Goal: Task Accomplishment & Management: Complete application form

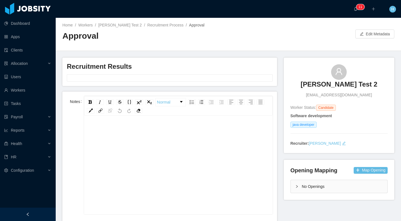
scroll to position [11, 0]
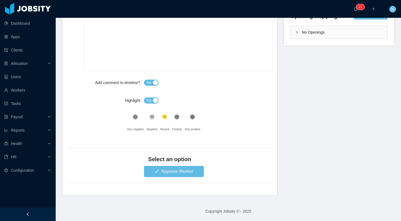
scroll to position [153, 0]
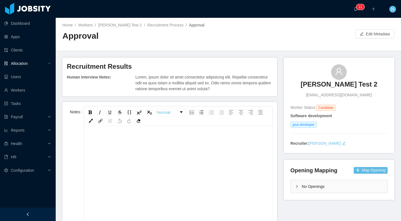
scroll to position [154, 0]
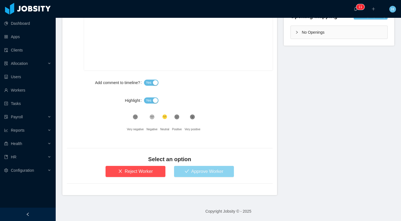
click at [214, 176] on button "Approve Worker" at bounding box center [204, 171] width 60 height 11
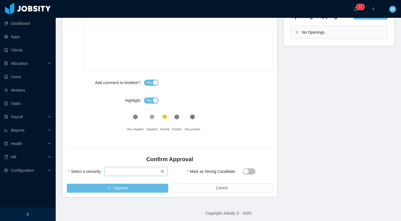
click at [114, 169] on div "Select seniority" at bounding box center [134, 171] width 53 height 8
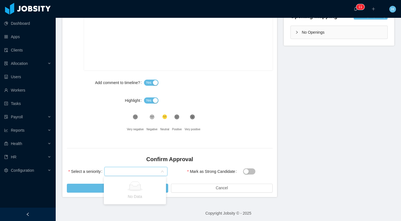
click at [340, 175] on div "Recruitment Results Human Interview Notes: Lorem, ipsum dolor sit amet consecte…" at bounding box center [228, 50] width 332 height 294
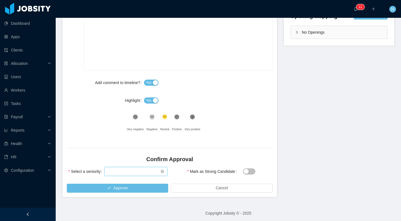
click at [151, 170] on div "Select seniority" at bounding box center [134, 171] width 53 height 8
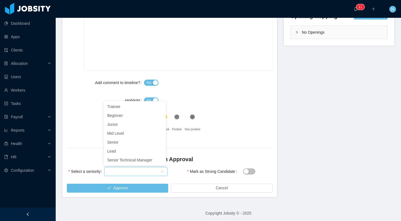
click at [315, 156] on div "Recruitment Results Human Interview Notes: Lorem, ipsum dolor sit amet consecte…" at bounding box center [228, 50] width 332 height 294
